Goal: Task Accomplishment & Management: Manage account settings

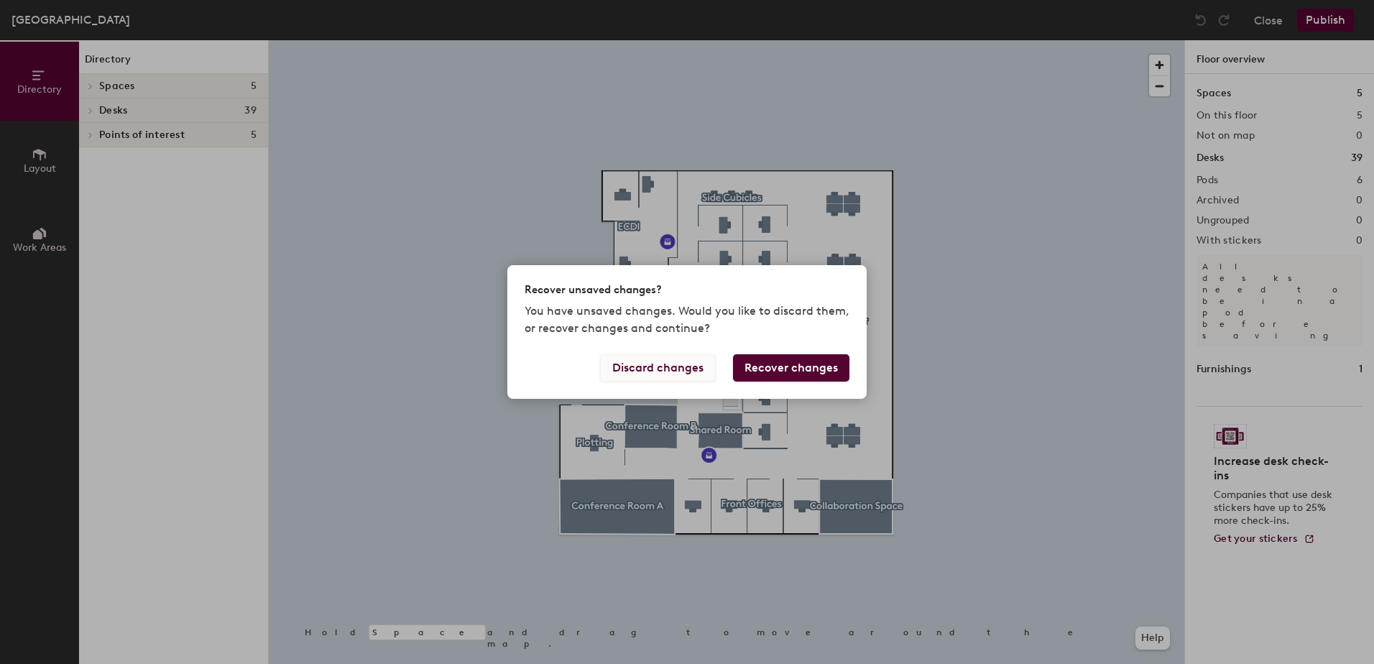
click at [669, 361] on button "Discard changes" at bounding box center [658, 367] width 116 height 27
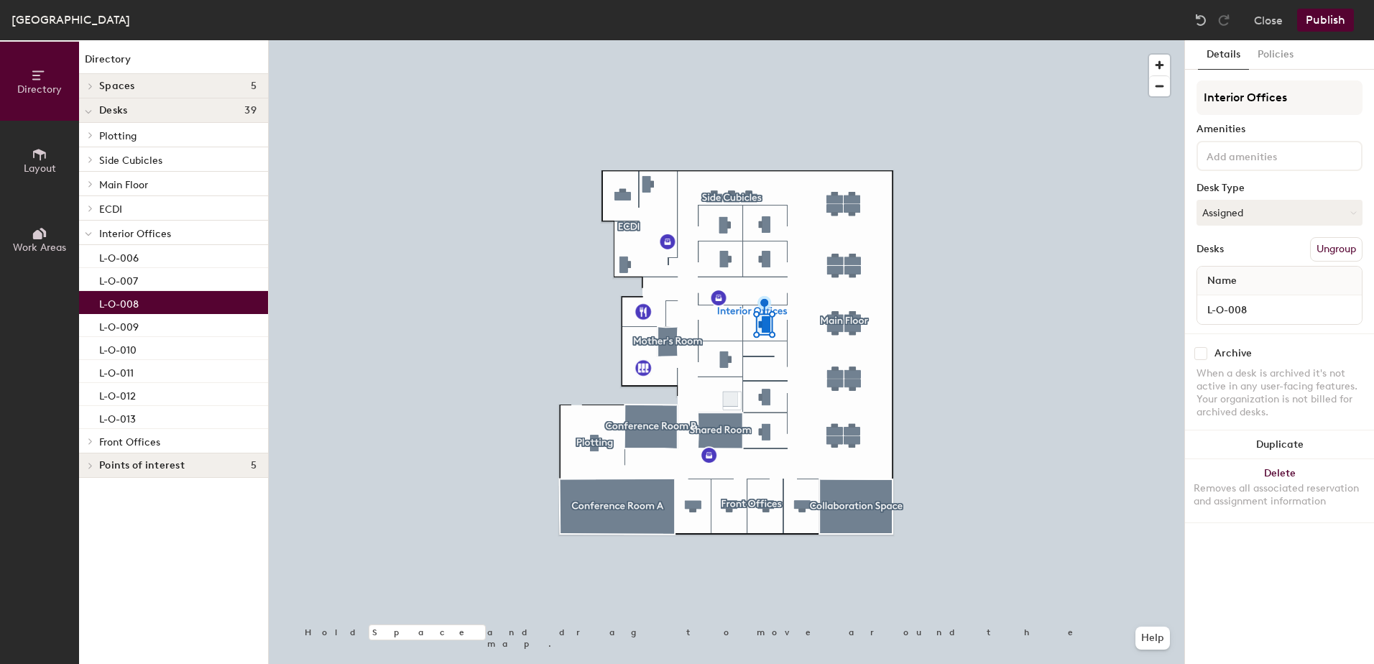
drag, startPoint x: 669, startPoint y: 361, endPoint x: 150, endPoint y: 304, distance: 521.4
click at [150, 304] on div "L-O-008" at bounding box center [173, 302] width 189 height 23
click at [1262, 51] on button "Policies" at bounding box center [1275, 54] width 53 height 29
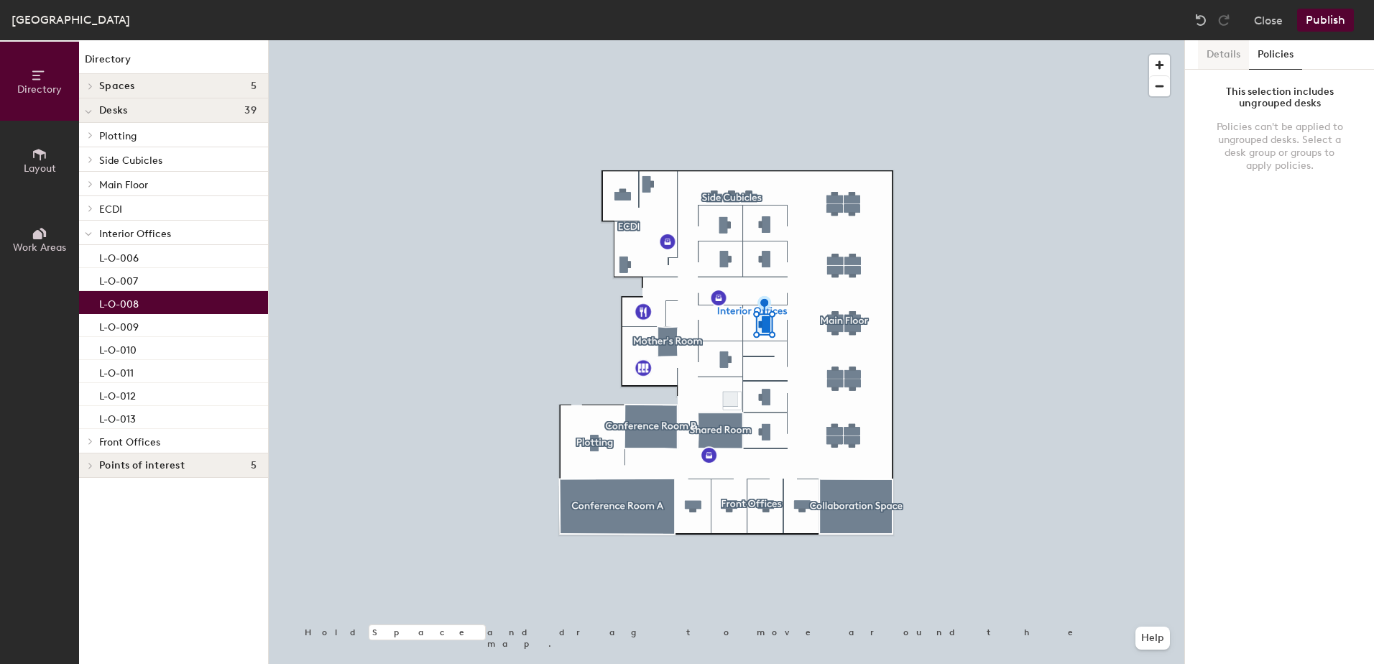
click at [1213, 59] on button "Details" at bounding box center [1223, 54] width 51 height 29
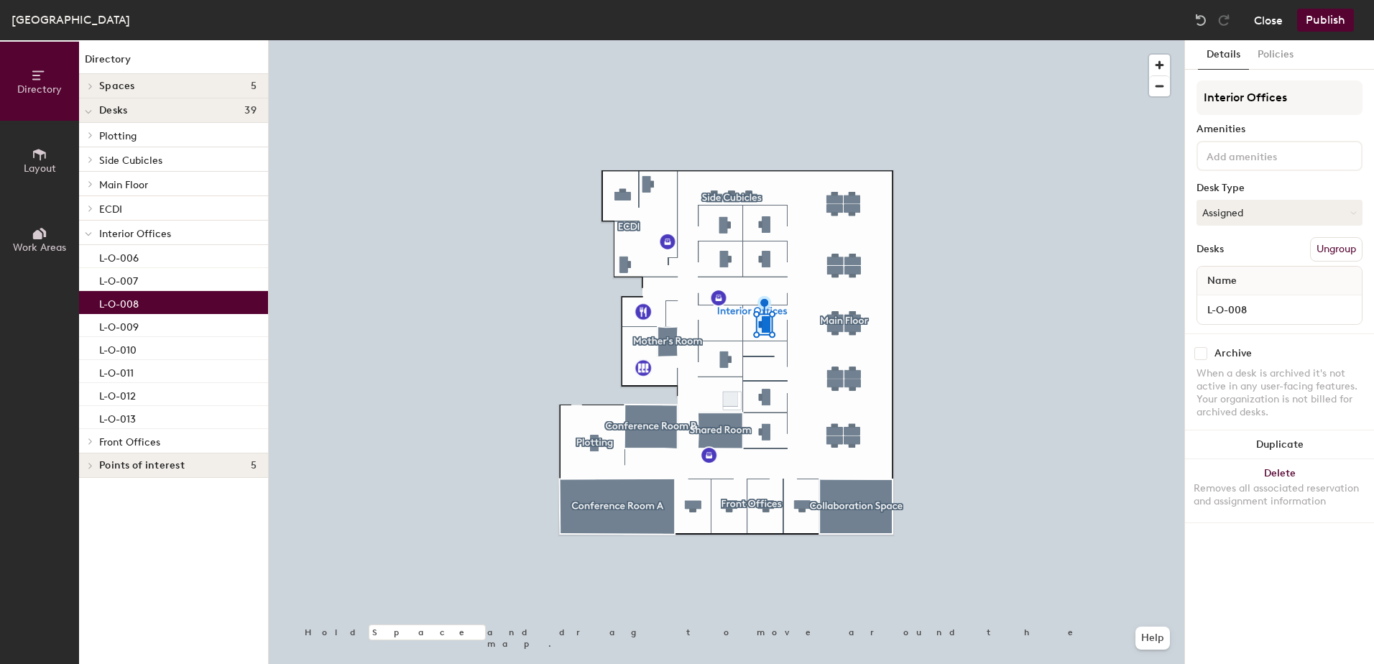
click at [1281, 24] on button "Close" at bounding box center [1268, 20] width 29 height 23
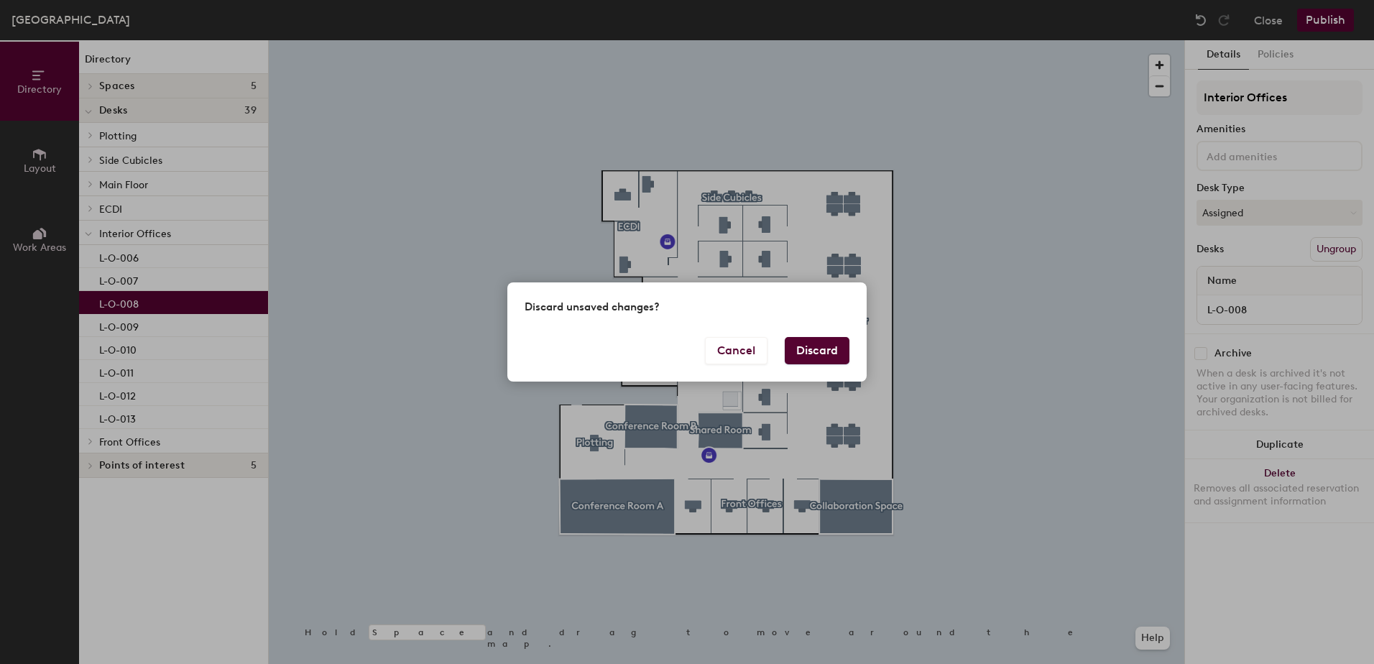
click at [812, 349] on button "Discard" at bounding box center [817, 350] width 65 height 27
